Goal: Task Accomplishment & Management: Complete application form

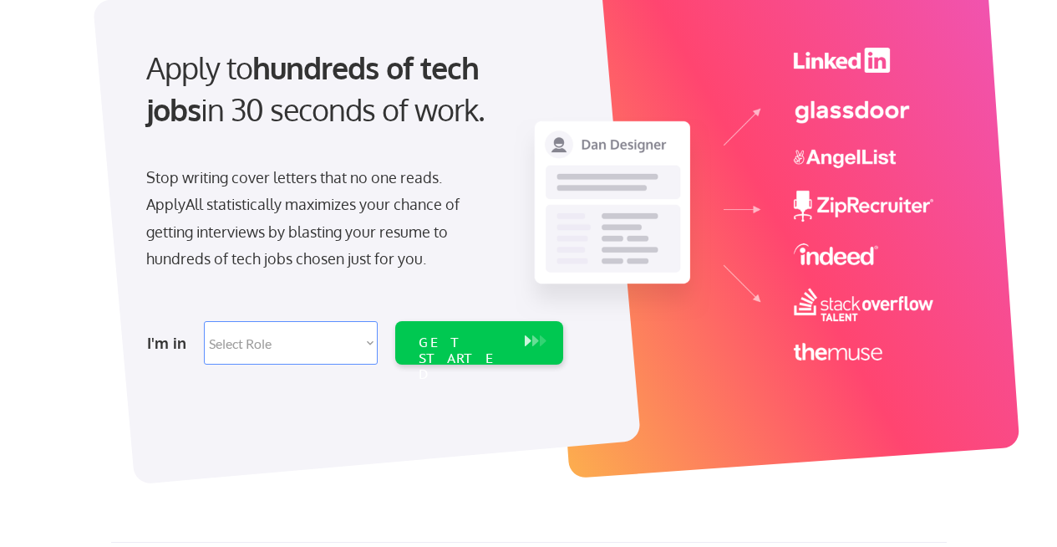
scroll to position [163, 0]
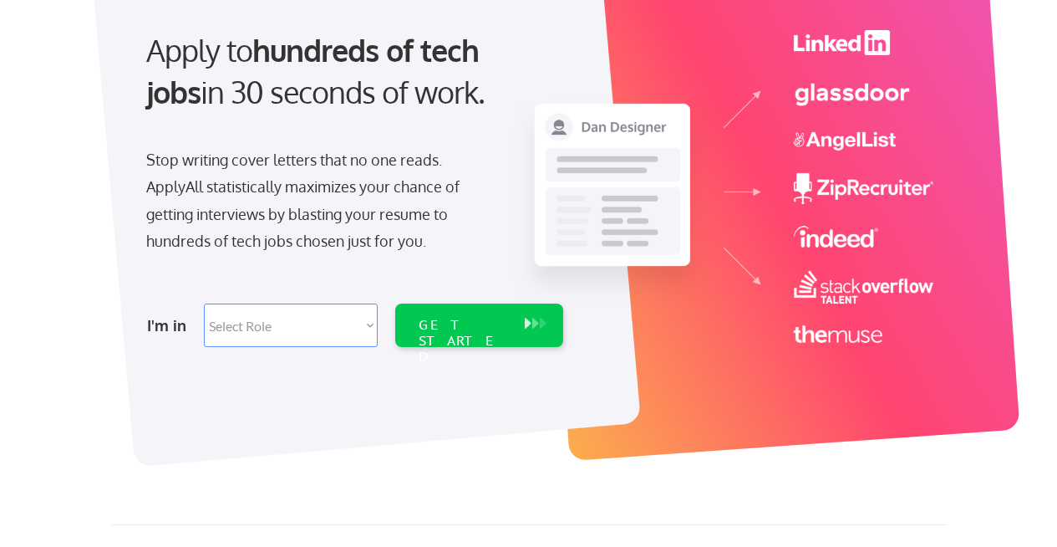
click at [276, 317] on select "Select Role Software Engineering Product Management Customer Success Sales UI/U…" at bounding box center [291, 324] width 174 height 43
select select ""design""
click at [204, 303] on select "Select Role Software Engineering Product Management Customer Success Sales UI/U…" at bounding box center [291, 324] width 174 height 43
select select ""design""
click at [454, 319] on div "GET STARTED" at bounding box center [463, 341] width 89 height 48
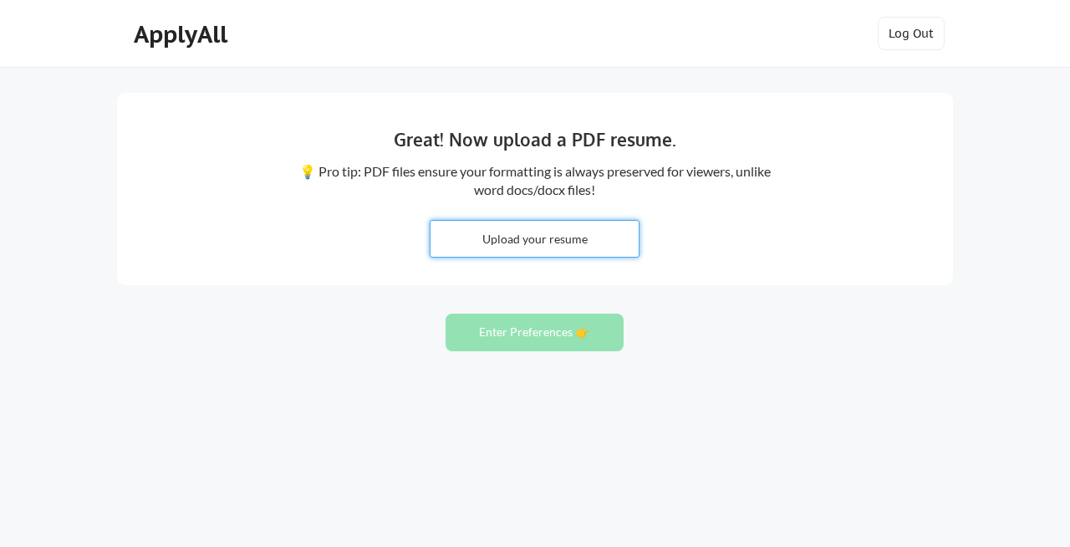
click at [518, 237] on input "file" at bounding box center [534, 239] width 208 height 36
click at [516, 239] on input "file" at bounding box center [534, 239] width 208 height 36
type input "C:\fakepath\MaryCatlin_Resume.pdf"
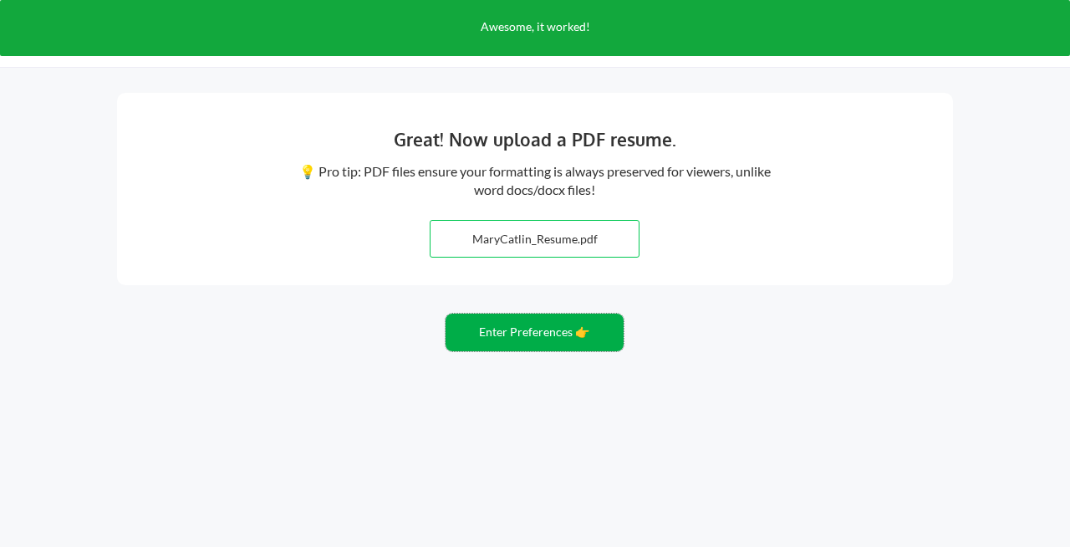
click at [496, 334] on button "Enter Preferences 👉" at bounding box center [534, 332] width 178 height 38
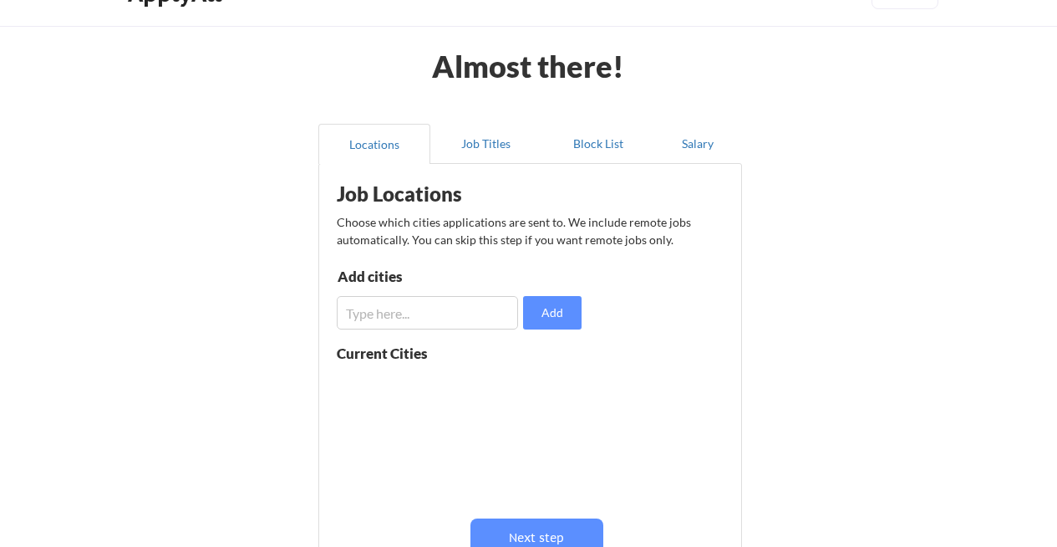
scroll to position [9, 0]
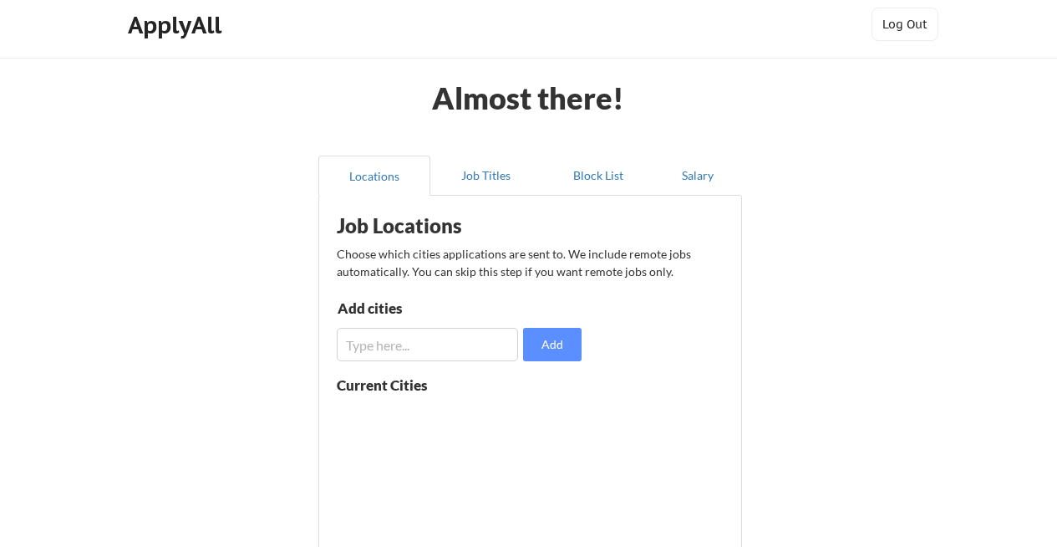
click at [382, 335] on input "input" at bounding box center [427, 344] width 181 height 33
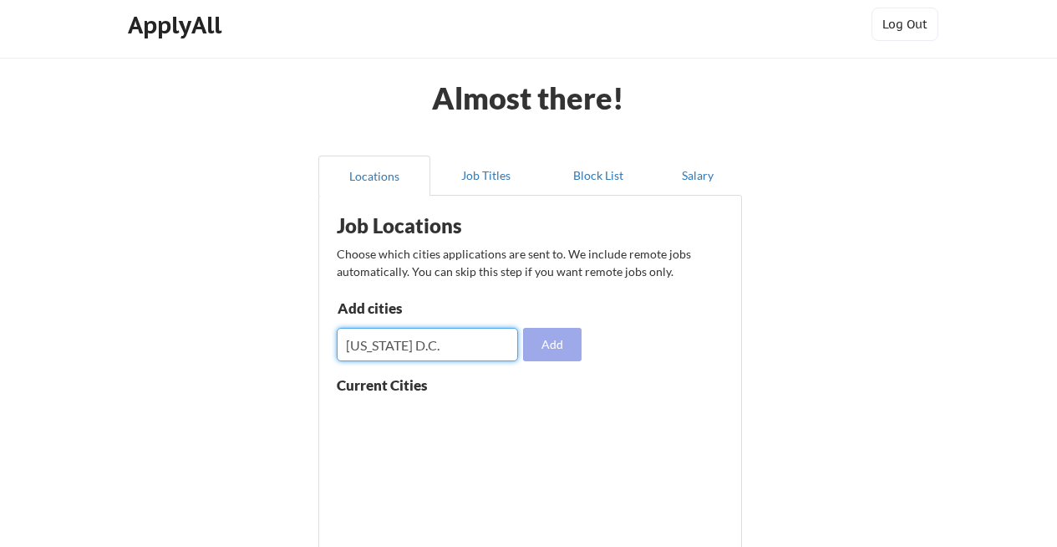
type input "[US_STATE] D.C."
click at [542, 348] on button "Add" at bounding box center [552, 344] width 58 height 33
drag, startPoint x: 404, startPoint y: 348, endPoint x: 252, endPoint y: 354, distance: 152.2
click at [252, 354] on div "Almost there! Locations Job Titles Block List Salary Job Locations Choose which…" at bounding box center [528, 400] width 1057 height 819
type input "M"
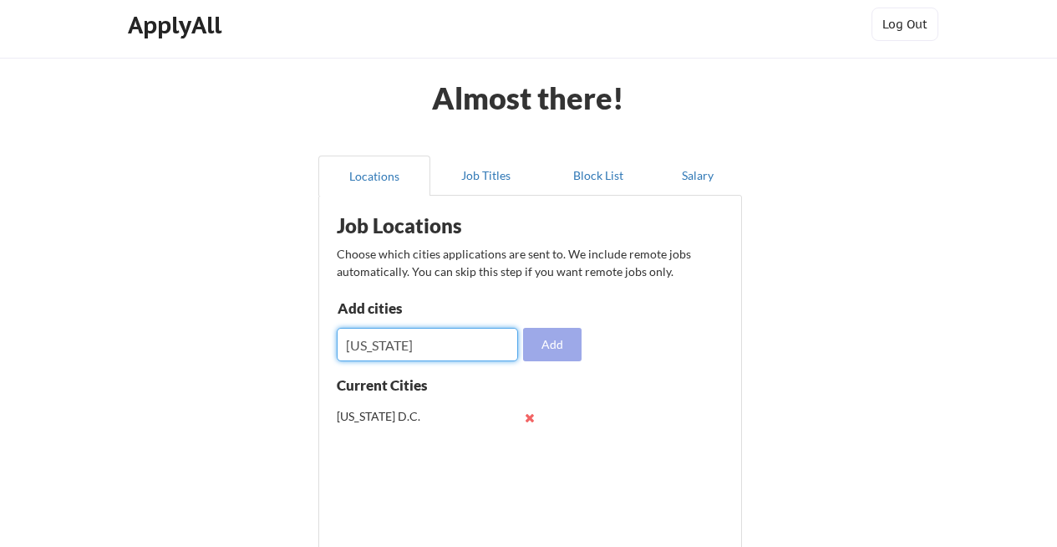
type input "[US_STATE]"
click at [562, 343] on button "Add" at bounding box center [552, 344] width 58 height 33
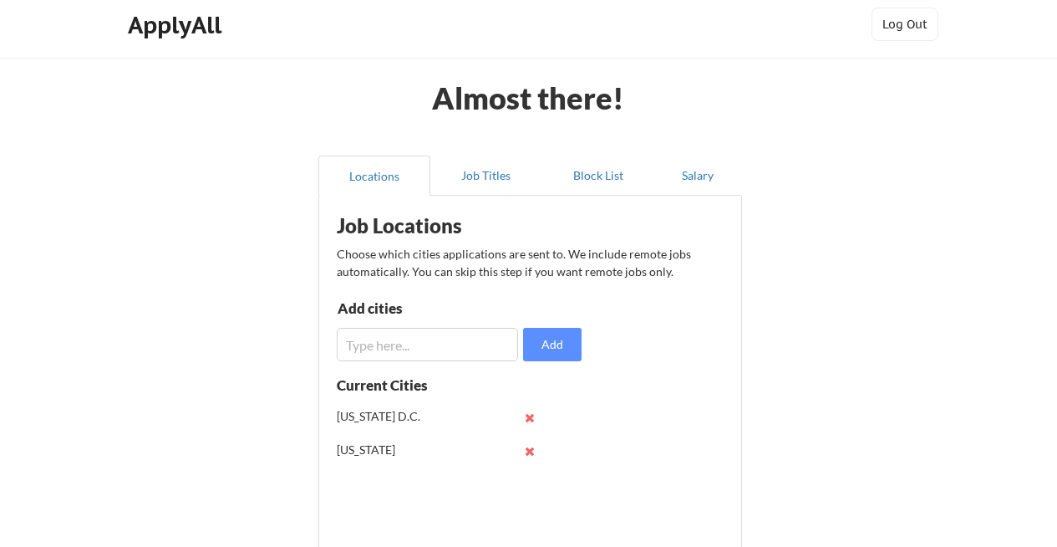
click at [362, 346] on input "input" at bounding box center [427, 344] width 181 height 33
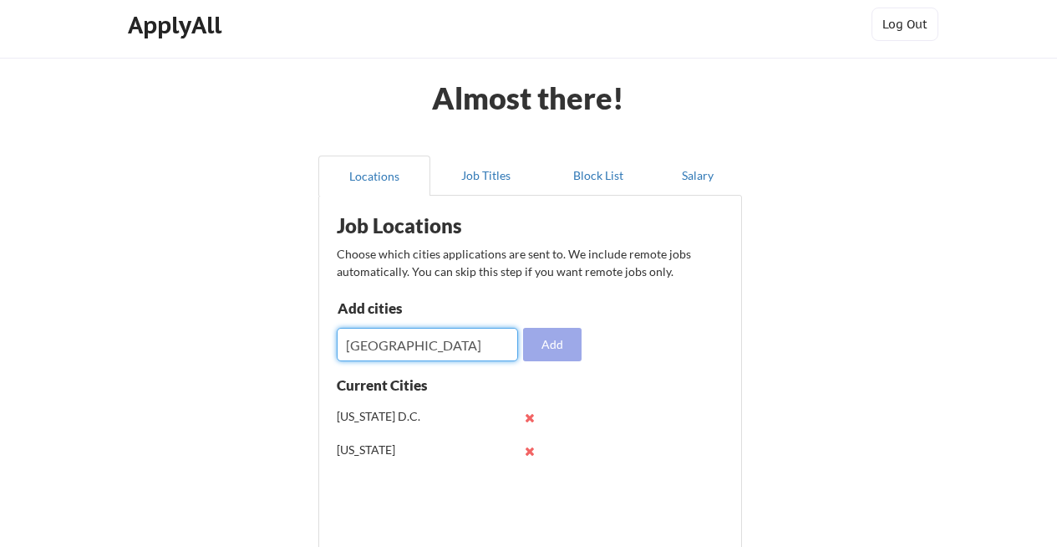
type input "[GEOGRAPHIC_DATA]"
click at [560, 347] on button "Add" at bounding box center [552, 344] width 58 height 33
drag, startPoint x: 473, startPoint y: 337, endPoint x: 479, endPoint y: 379, distance: 43.0
click at [473, 337] on input "input" at bounding box center [427, 344] width 181 height 33
type input "[GEOGRAPHIC_DATA]"
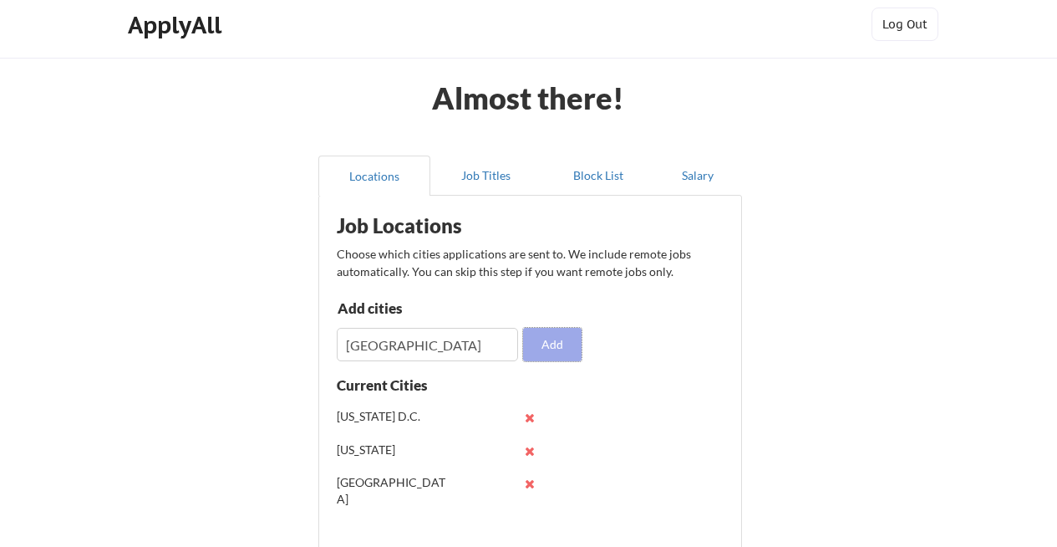
click at [553, 344] on button "Add" at bounding box center [552, 344] width 58 height 33
click at [368, 349] on input "input" at bounding box center [427, 344] width 181 height 33
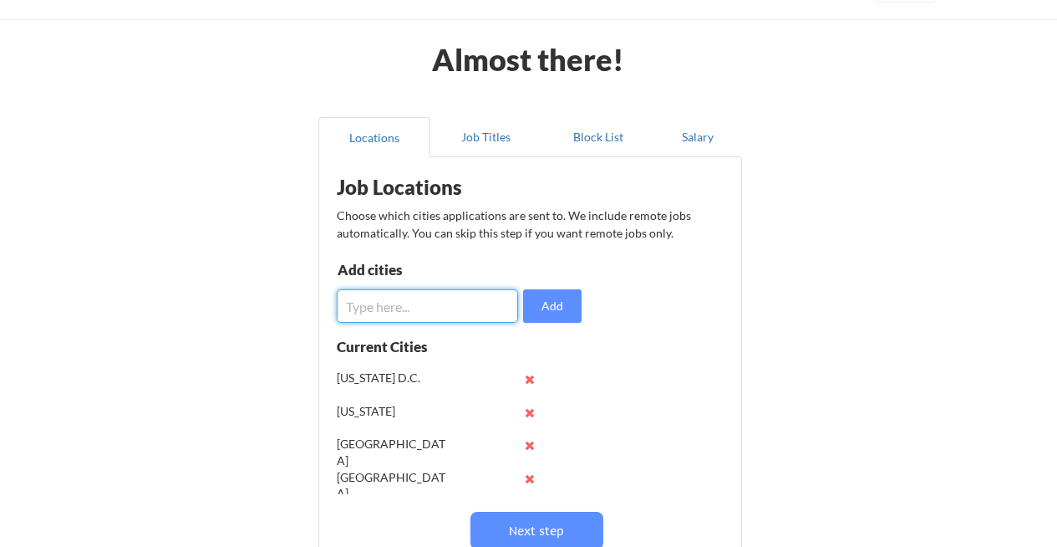
scroll to position [51, 0]
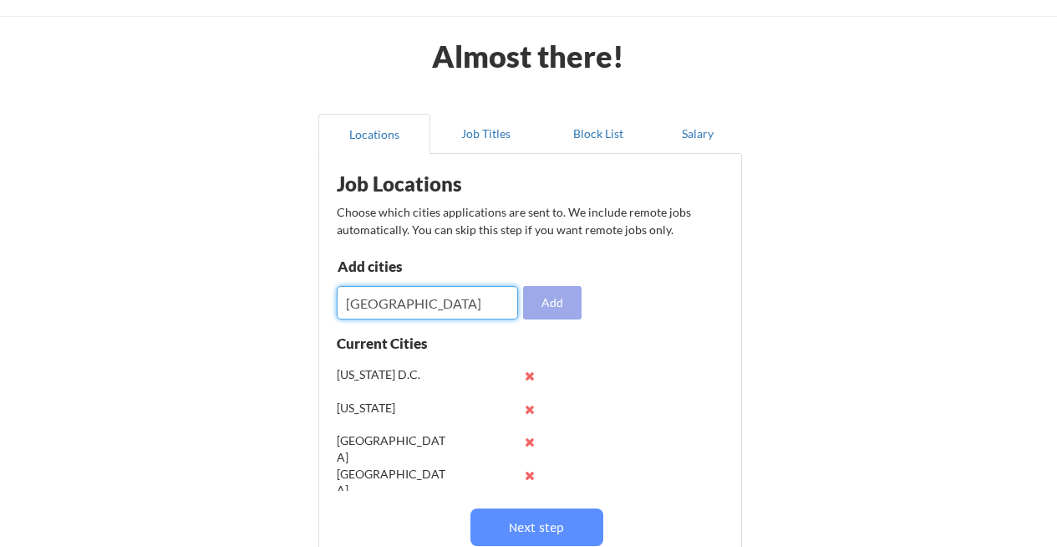
type input "[GEOGRAPHIC_DATA]"
click at [569, 300] on button "Add" at bounding box center [552, 302] width 58 height 33
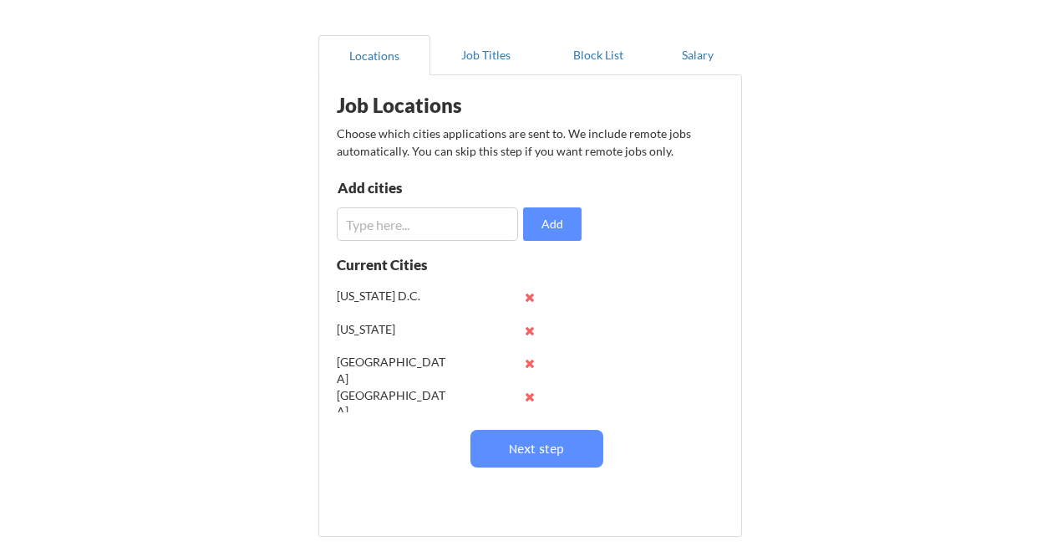
scroll to position [125, 0]
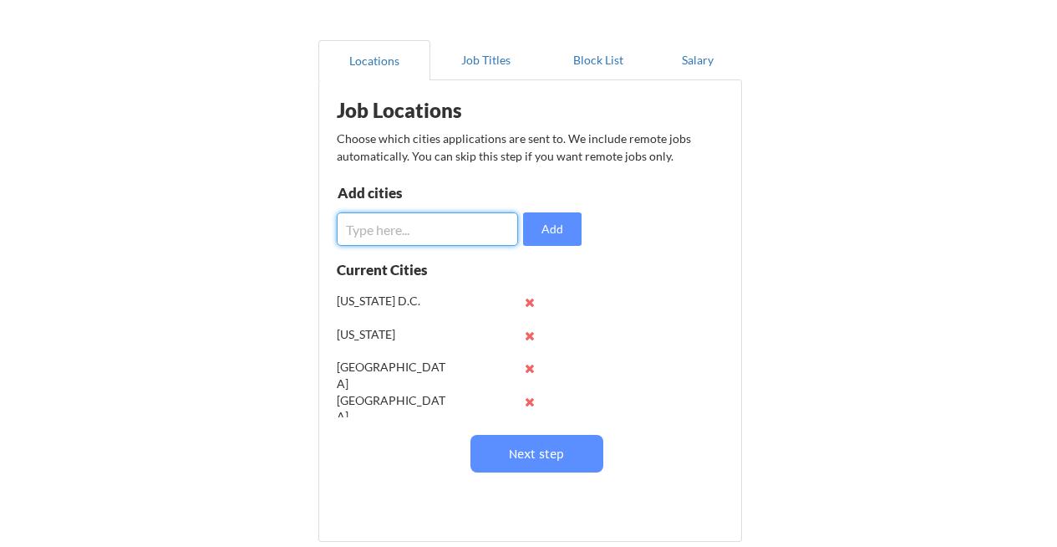
click at [373, 226] on input "input" at bounding box center [427, 228] width 181 height 33
type input "s"
type input "[GEOGRAPHIC_DATA]"
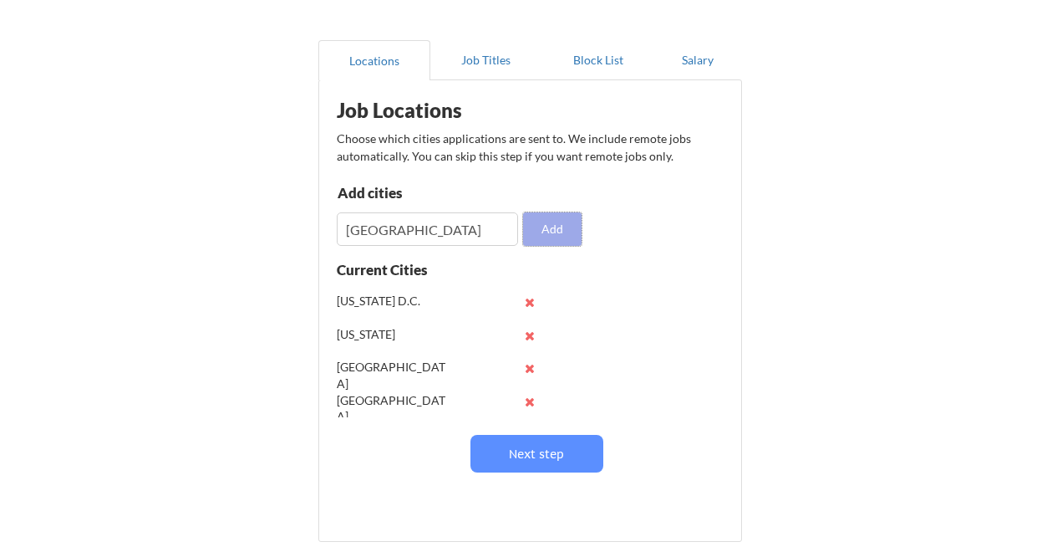
click at [550, 230] on button "Add" at bounding box center [552, 228] width 58 height 33
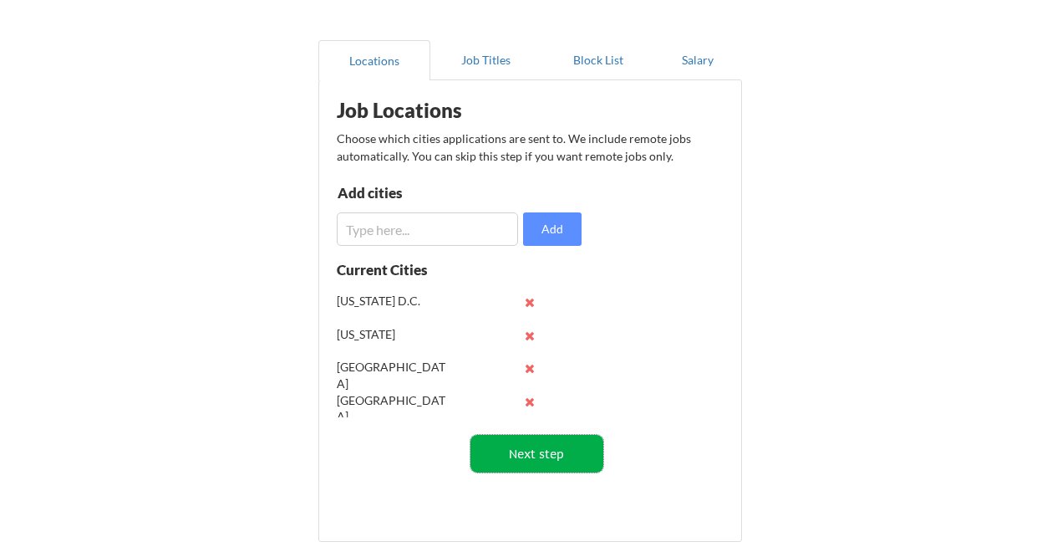
click at [537, 452] on button "Next step" at bounding box center [536, 454] width 133 height 38
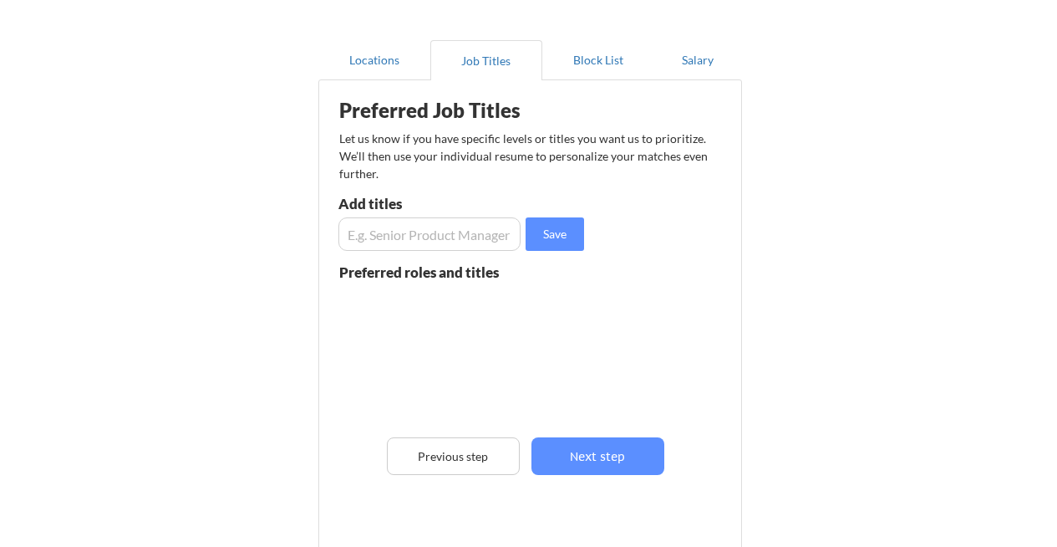
click at [389, 232] on input "input" at bounding box center [429, 233] width 182 height 33
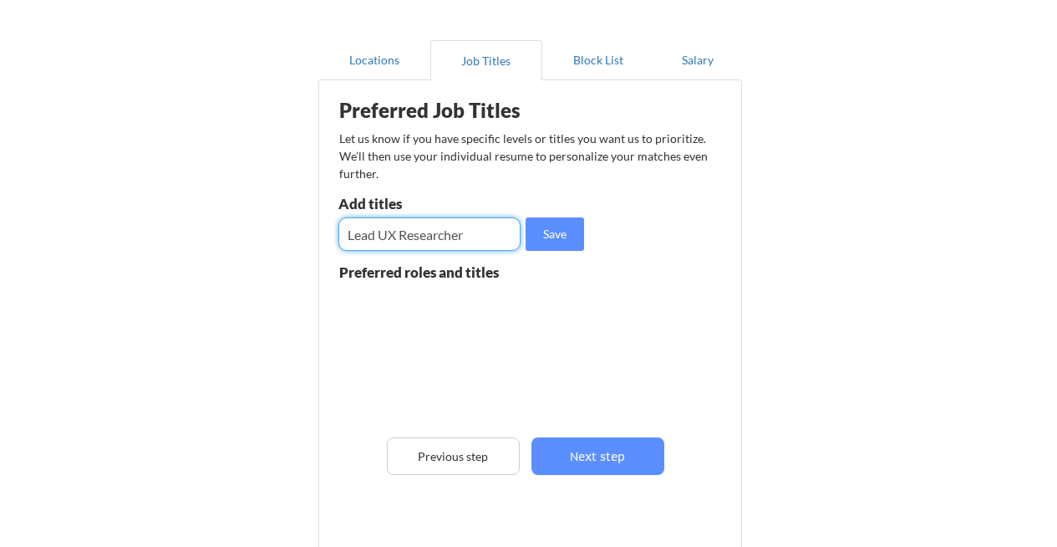
drag, startPoint x: 476, startPoint y: 229, endPoint x: 160, endPoint y: 226, distance: 315.9
click at [160, 226] on div "Almost there! Locations Job Titles Block List Salary Preferred Job Titles Let u…" at bounding box center [528, 299] width 1057 height 848
type input "UX Researcher"
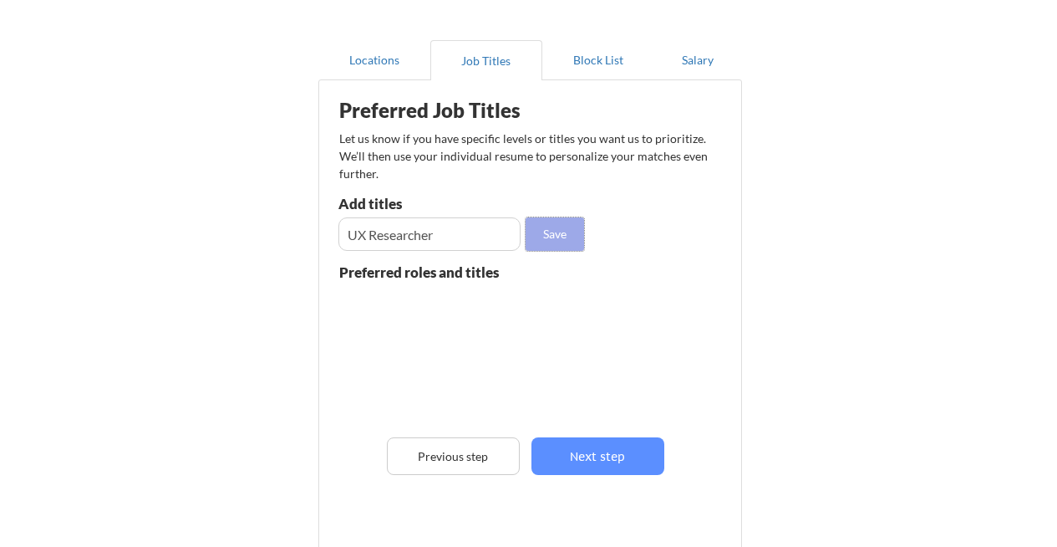
click at [545, 228] on button "Save" at bounding box center [555, 233] width 58 height 33
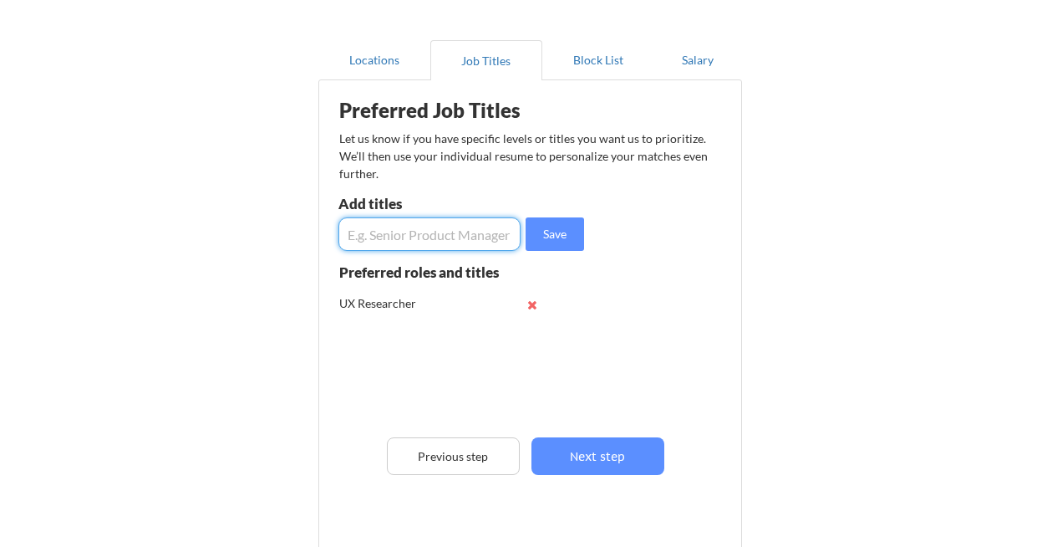
click at [364, 244] on input "input" at bounding box center [429, 233] width 182 height 33
type input "User Experience Researcher"
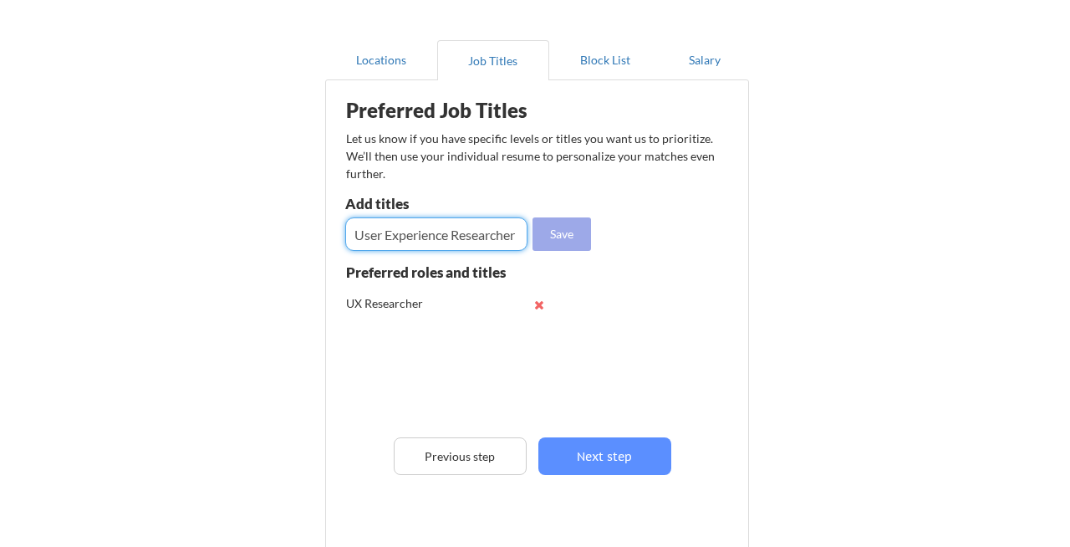
scroll to position [0, 0]
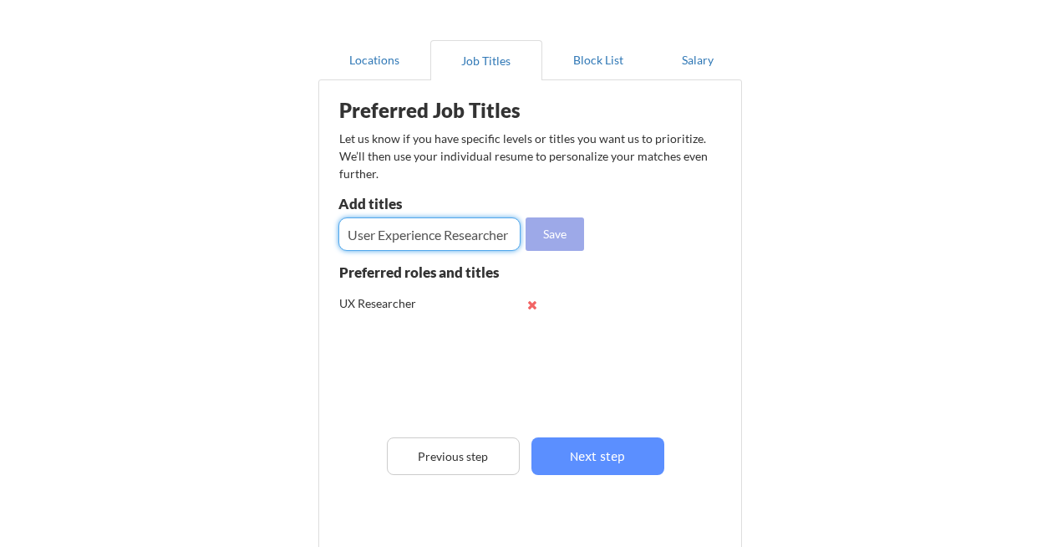
click at [570, 231] on button "Save" at bounding box center [555, 233] width 58 height 33
click at [364, 239] on input "input" at bounding box center [429, 233] width 182 height 33
type input "Design Researcher"
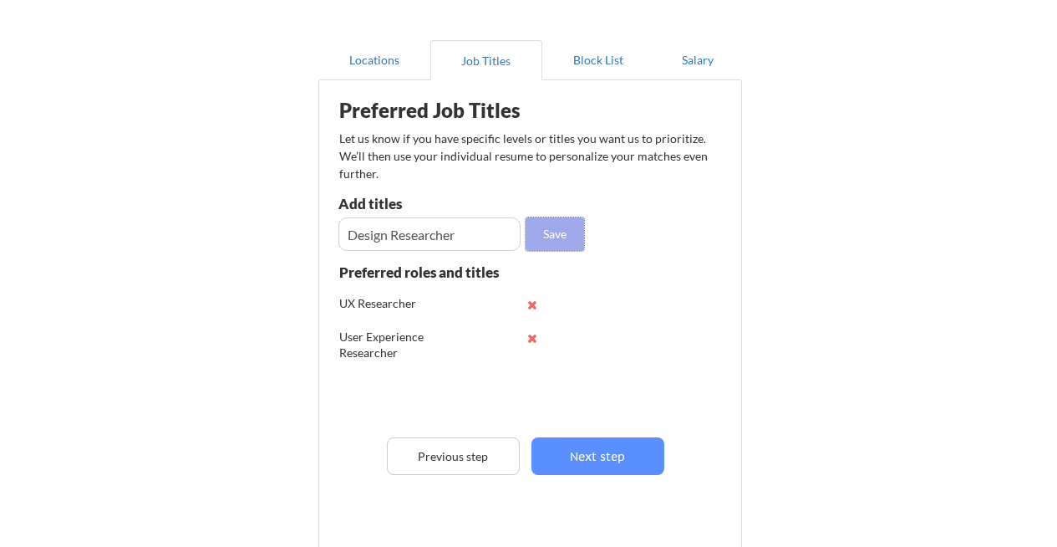
click at [533, 227] on button "Save" at bounding box center [555, 233] width 58 height 33
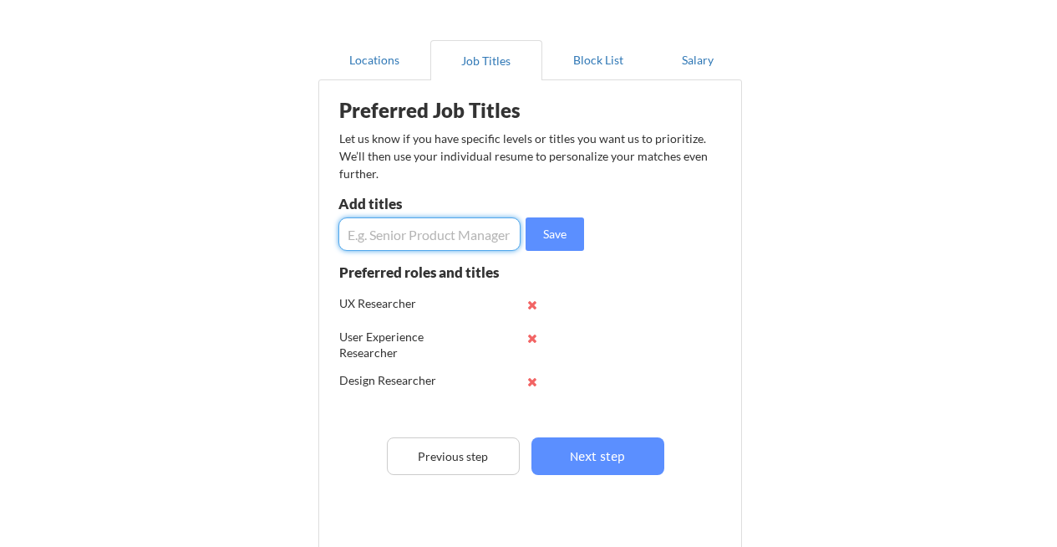
click at [357, 237] on input "input" at bounding box center [429, 233] width 182 height 33
type input "HCAI Researcher"
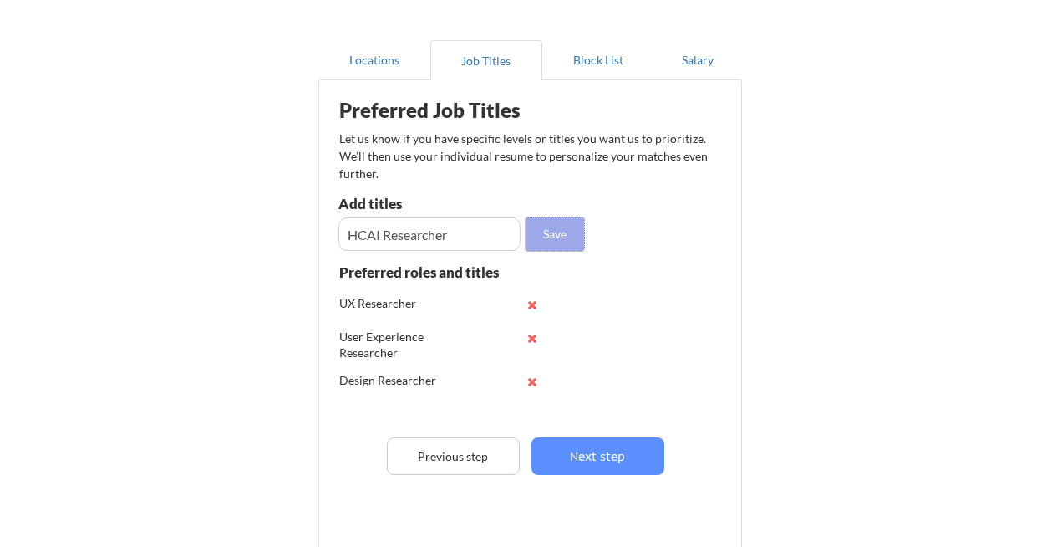
click at [572, 226] on button "Save" at bounding box center [555, 233] width 58 height 33
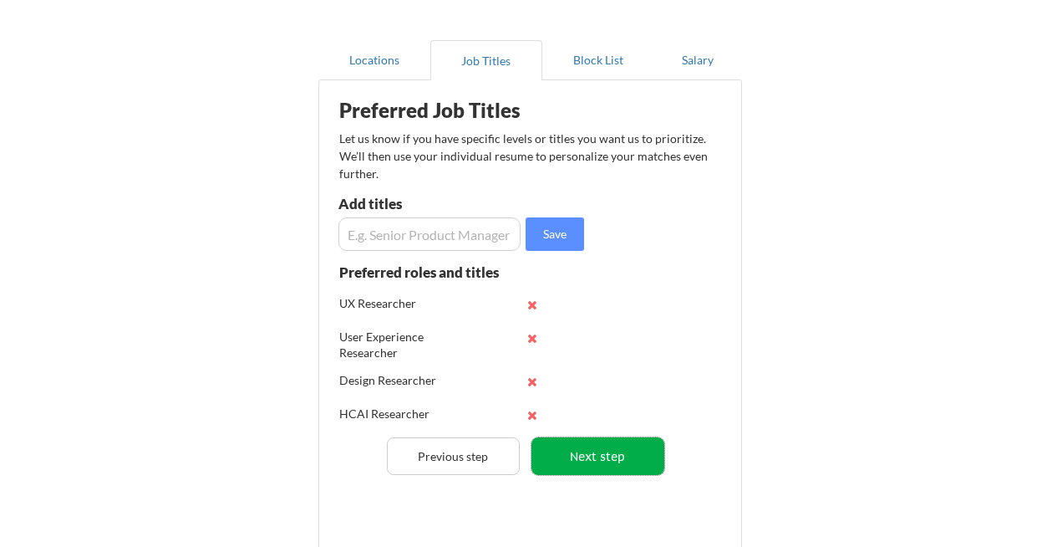
click at [582, 455] on button "Next step" at bounding box center [597, 456] width 133 height 38
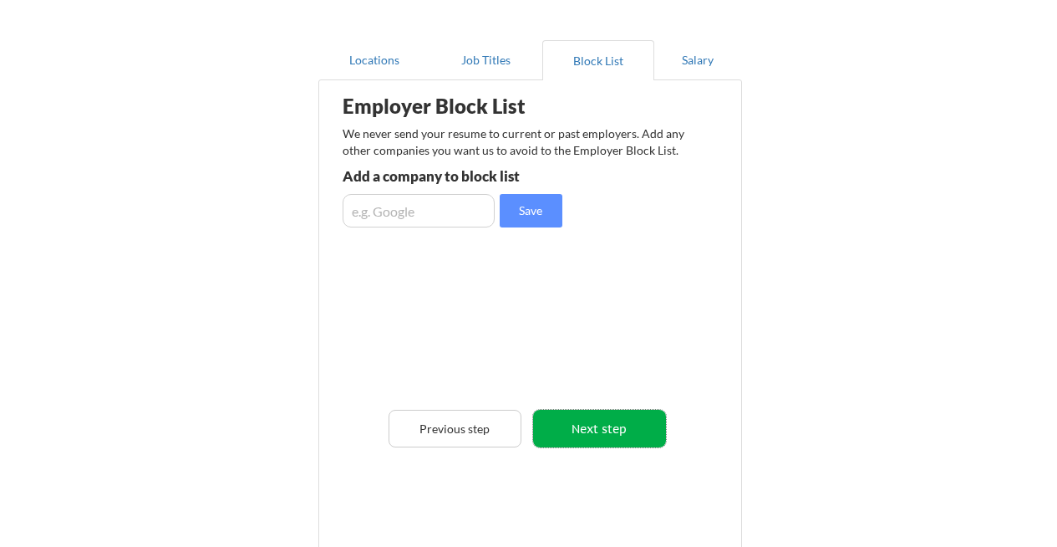
click at [578, 421] on button "Next step" at bounding box center [599, 428] width 133 height 38
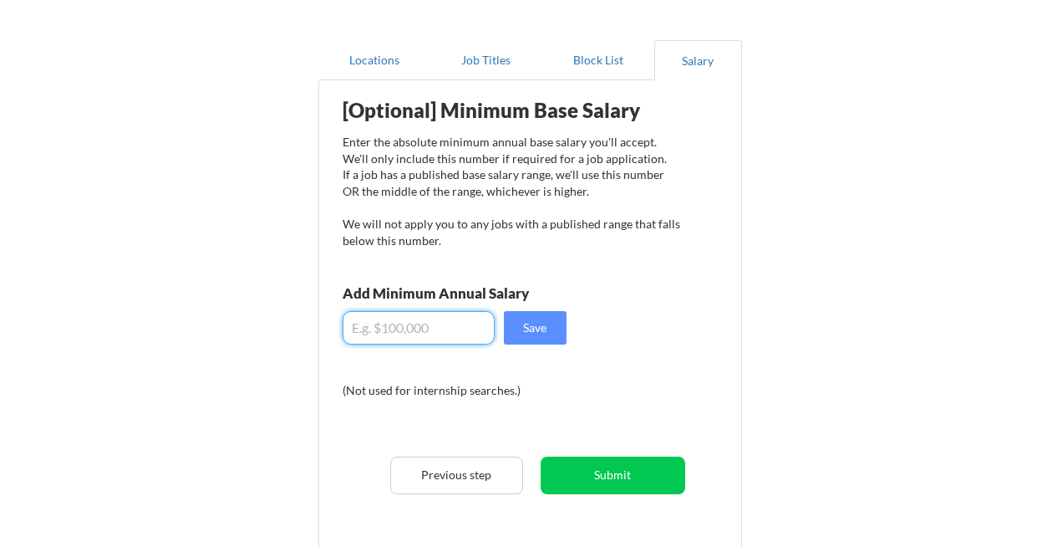
click at [434, 327] on input "input" at bounding box center [419, 327] width 152 height 33
type input "$150,000"
click at [546, 321] on button "Save" at bounding box center [535, 327] width 63 height 33
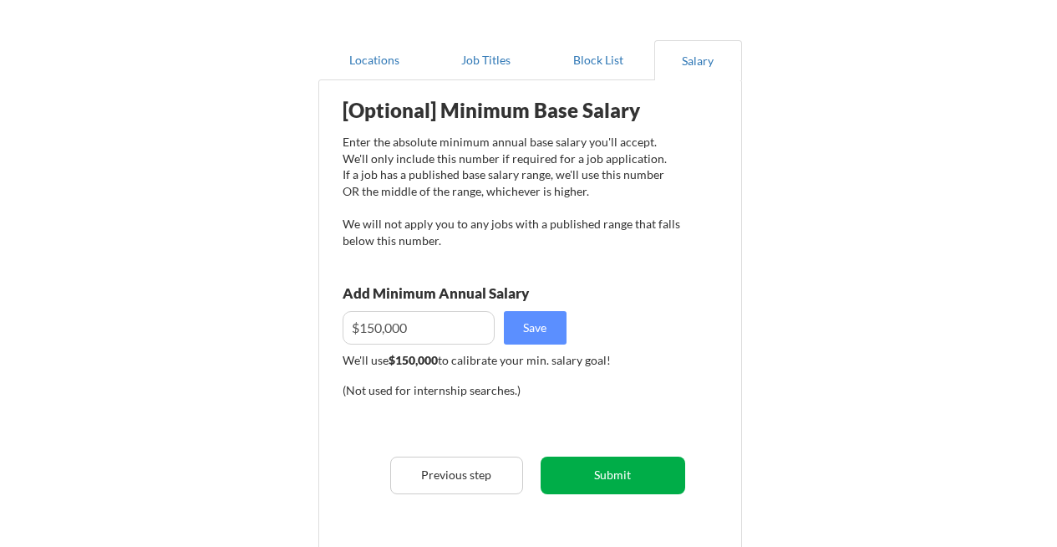
click at [601, 469] on button "Submit" at bounding box center [613, 475] width 145 height 38
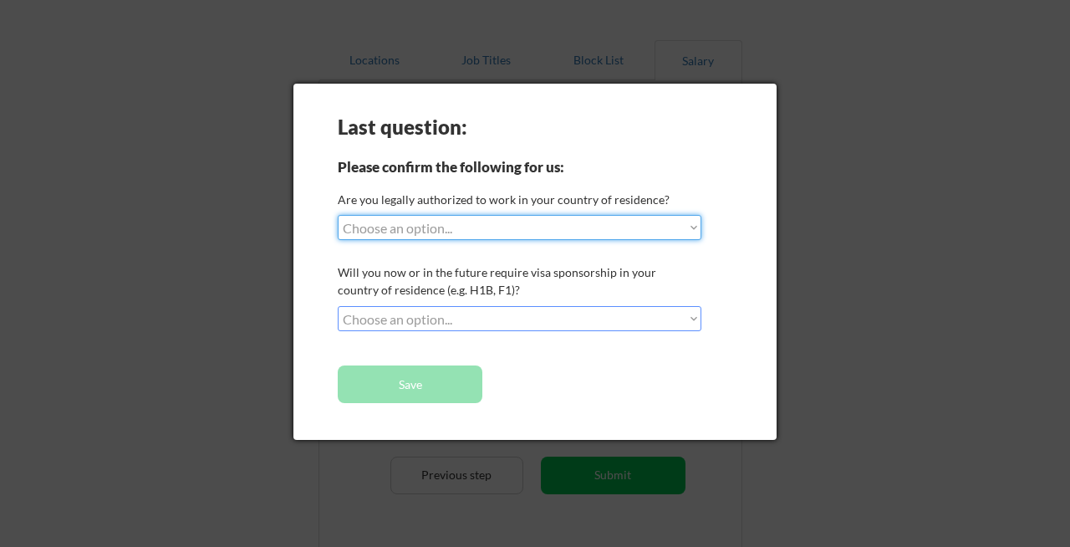
click at [429, 226] on select "Choose an option... Yes, I am a [DEMOGRAPHIC_DATA] Citizen Yes, I am a [DEMOGRA…" at bounding box center [520, 227] width 364 height 25
select select ""yes__i_am_a_[DEMOGRAPHIC_DATA]""
click at [338, 215] on select "Choose an option... Yes, I am a [DEMOGRAPHIC_DATA] Citizen Yes, I am a [DEMOGRA…" at bounding box center [520, 227] width 364 height 25
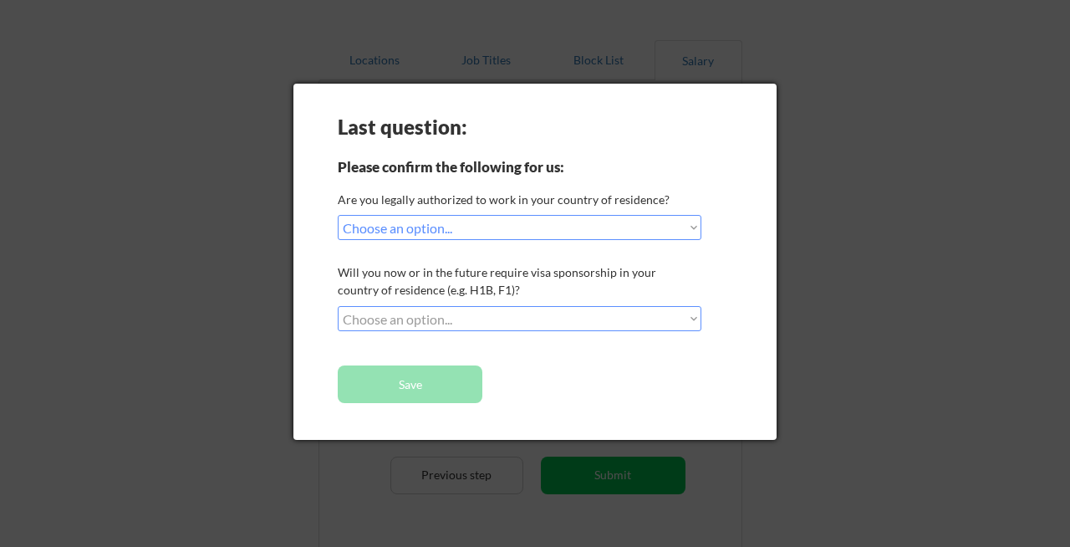
click at [404, 321] on select "Choose an option... No, I will not need sponsorship Yes, I will need sponsorship" at bounding box center [520, 318] width 364 height 25
select select ""no__i_will_not_need_sponsorship""
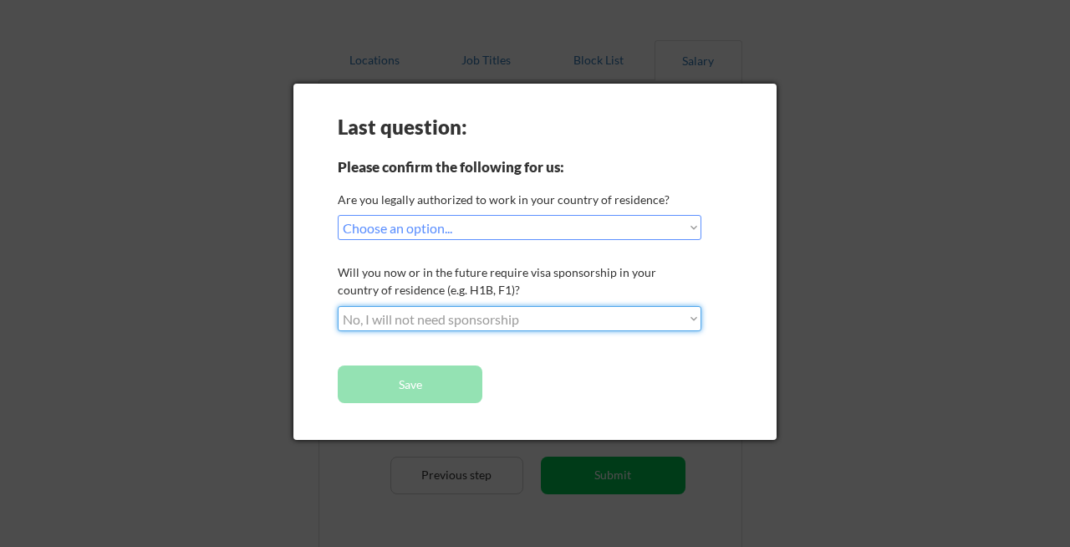
click at [338, 306] on select "Choose an option... No, I will not need sponsorship Yes, I will need sponsorship" at bounding box center [520, 318] width 364 height 25
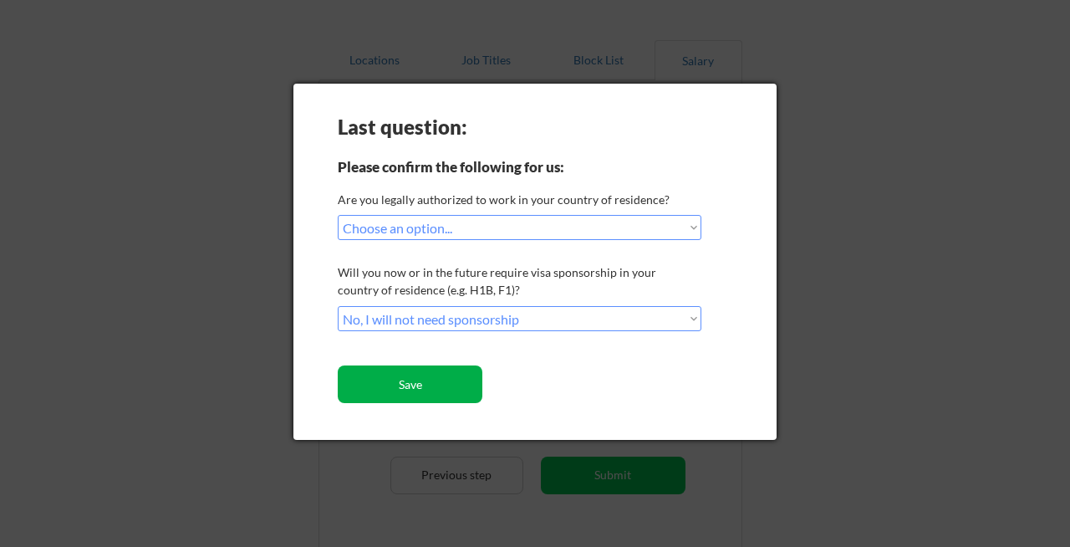
click at [408, 381] on button "Save" at bounding box center [410, 384] width 145 height 38
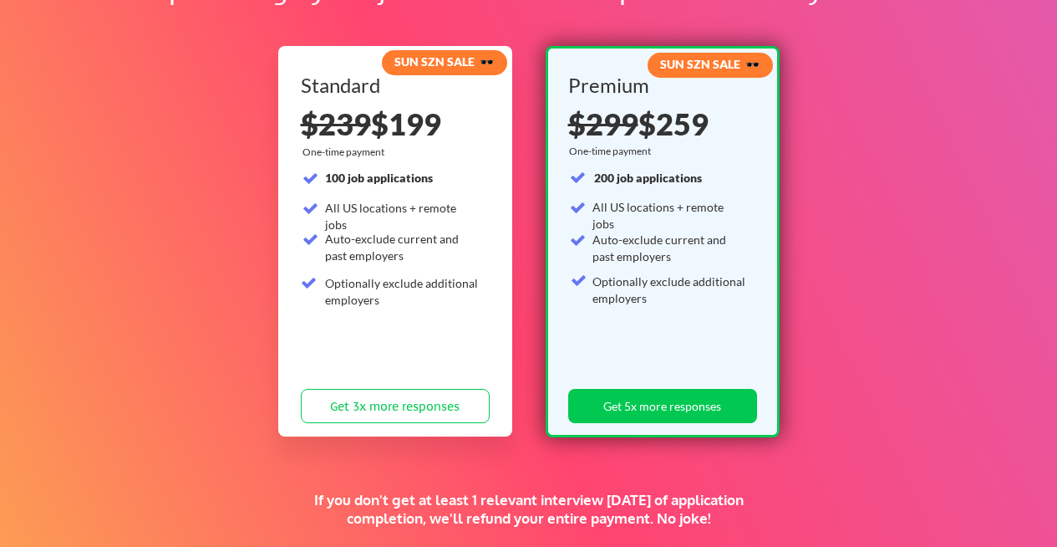
scroll to position [80, 0]
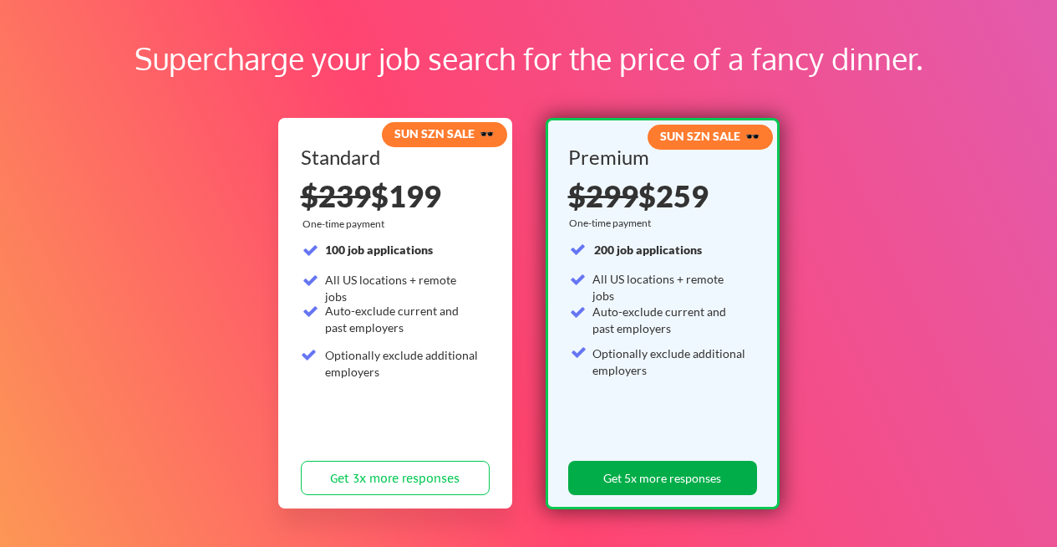
click at [615, 472] on button "Get 5x more responses" at bounding box center [662, 477] width 189 height 34
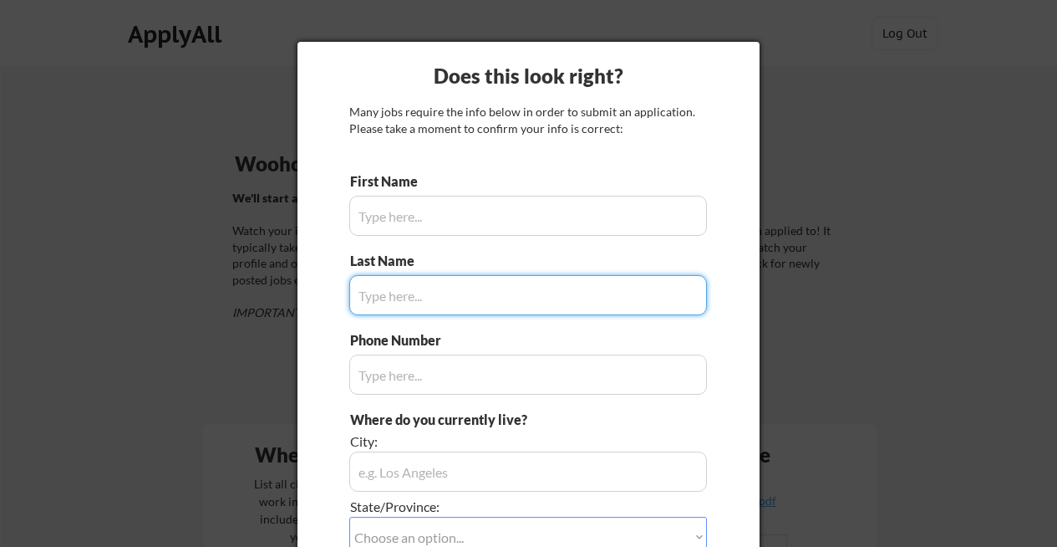
type input "[PERSON_NAME]"
type input "[PHONE_NUMBER]"
type input "[GEOGRAPHIC_DATA], [GEOGRAPHIC_DATA]"
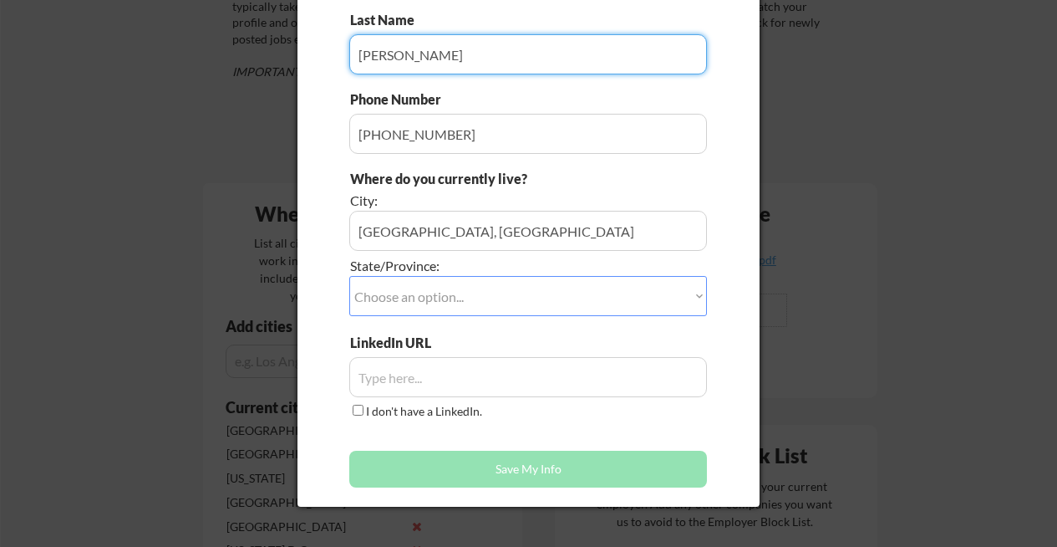
scroll to position [257, 0]
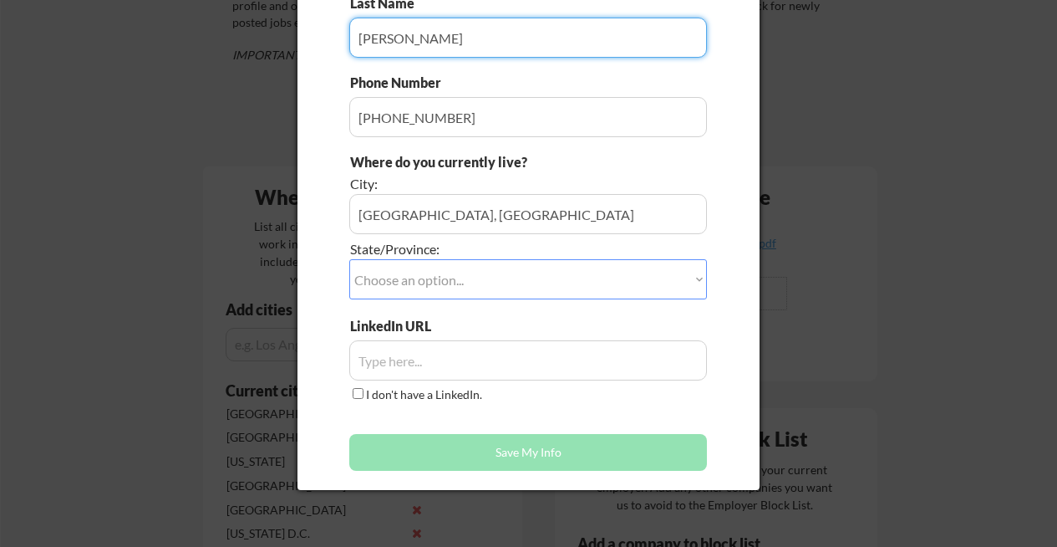
type input "Catlin"
click at [450, 216] on input "input" at bounding box center [528, 214] width 358 height 40
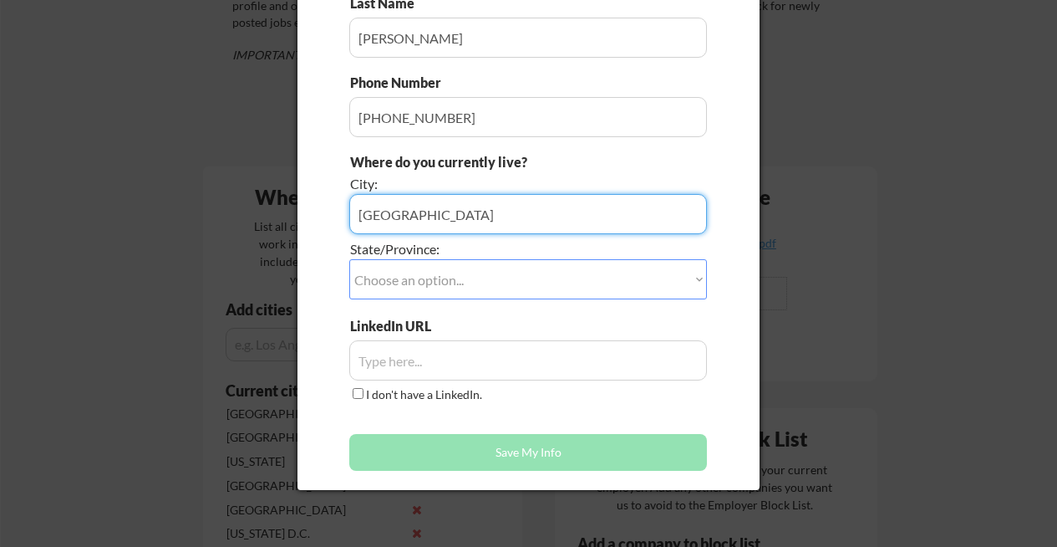
type input "Alexandria"
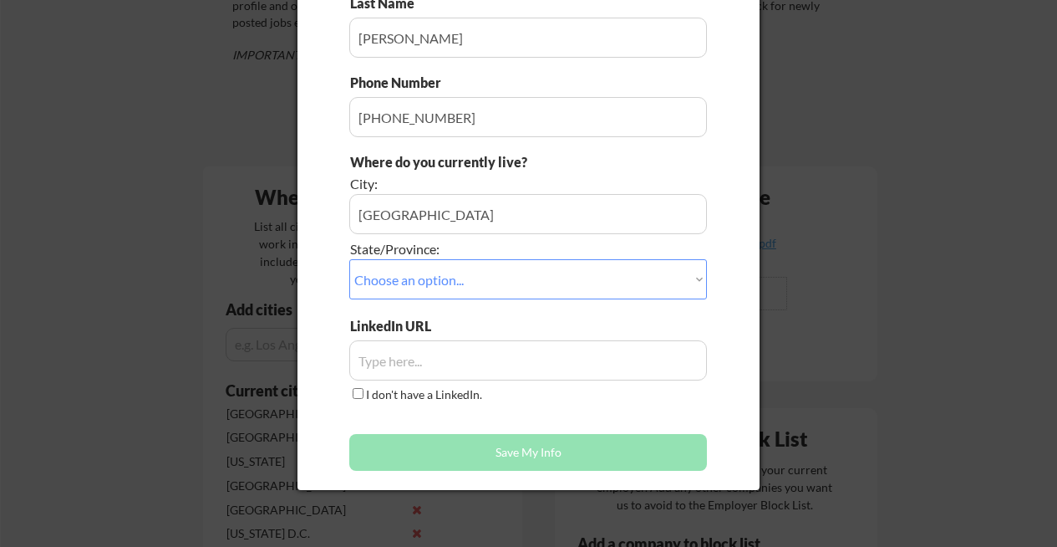
click at [439, 295] on select "Choose an option... Other/Not Applicable Alabama Alaska Alberta Arizona Arkansa…" at bounding box center [528, 279] width 358 height 40
select select ""Virginia""
click at [349, 259] on select "Choose an option... Other/Not Applicable Alabama Alaska Alberta Arizona Arkansa…" at bounding box center [528, 279] width 358 height 40
click at [419, 363] on input "input" at bounding box center [528, 360] width 358 height 40
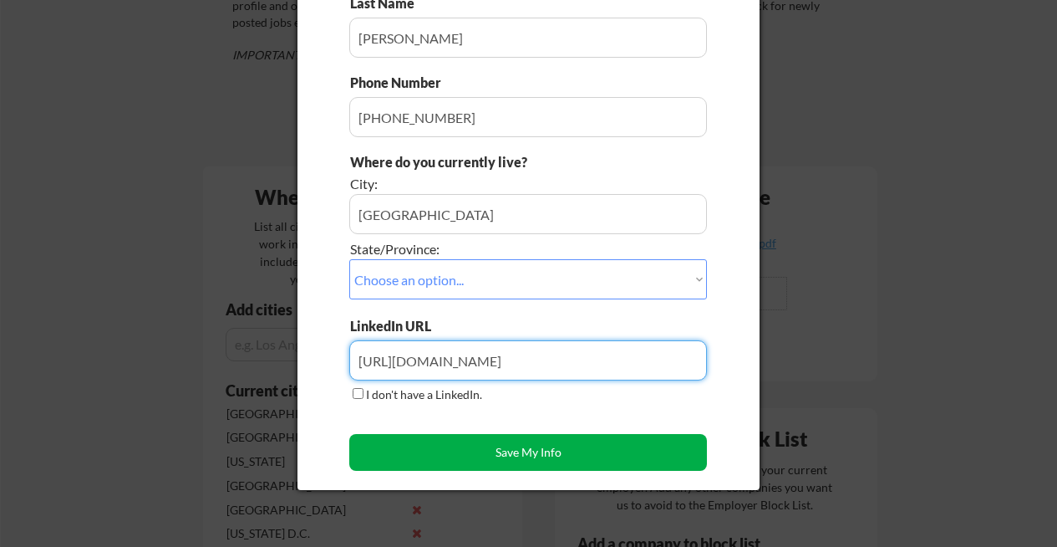
type input "https://www.linkedin.com/in/marycatlin"
click at [556, 452] on button "Save My Info" at bounding box center [528, 452] width 358 height 37
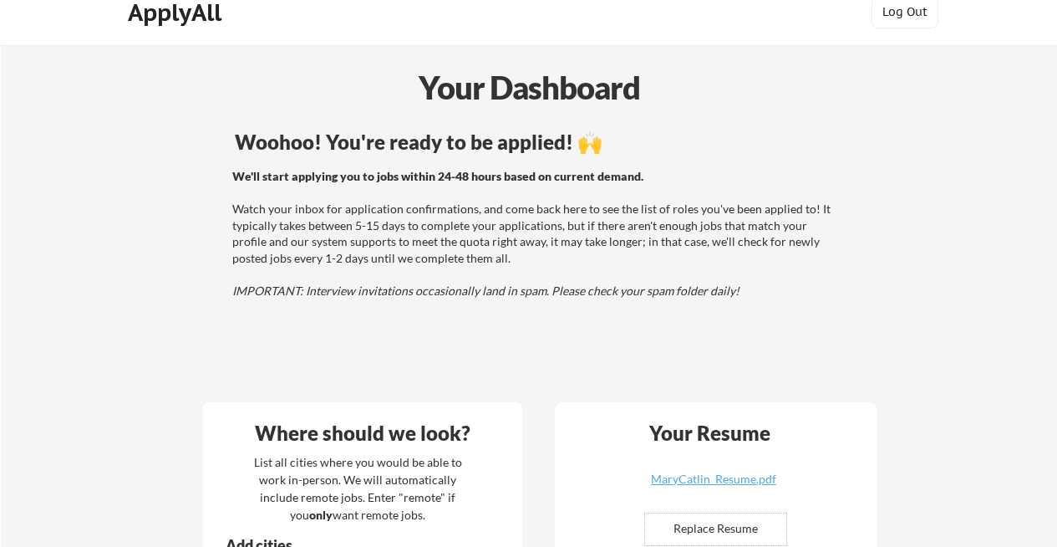
scroll to position [0, 0]
